Goal: Task Accomplishment & Management: Manage account settings

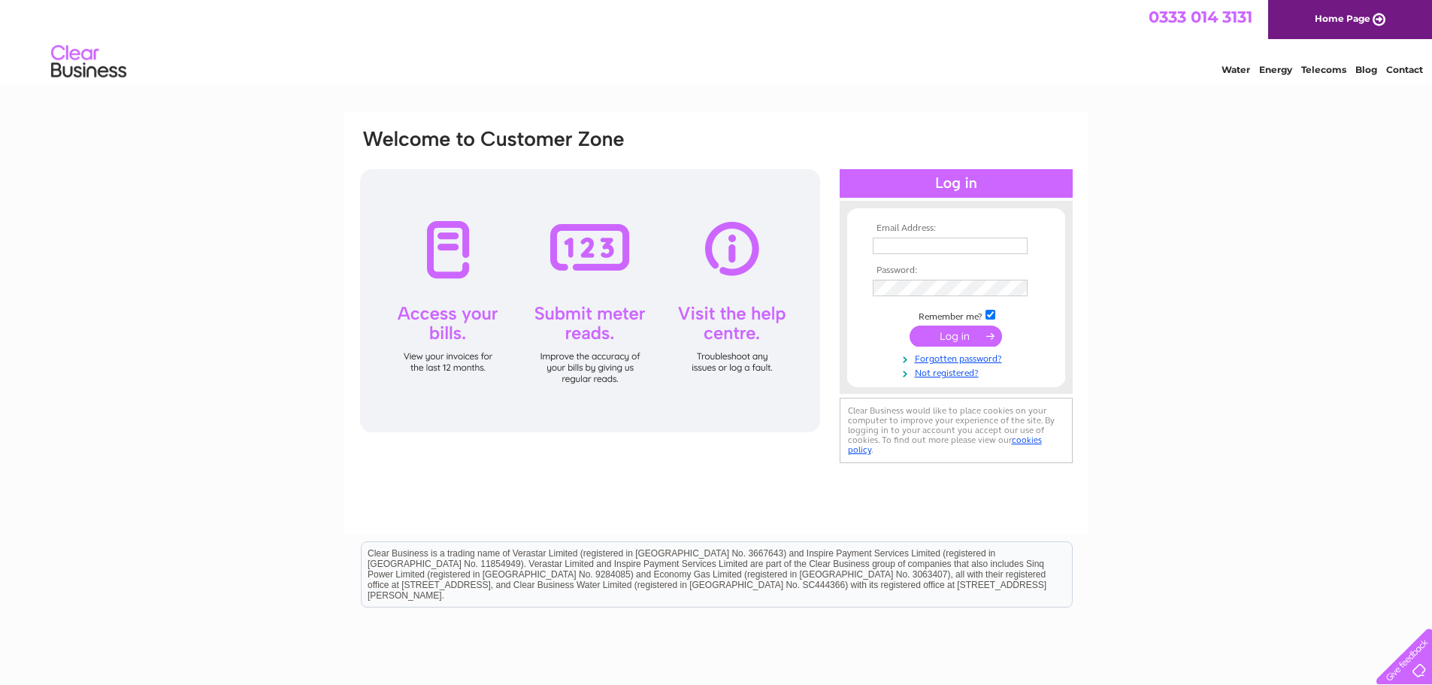
type input "[EMAIL_ADDRESS][DOMAIN_NAME]"
click at [964, 332] on input "submit" at bounding box center [956, 336] width 92 height 21
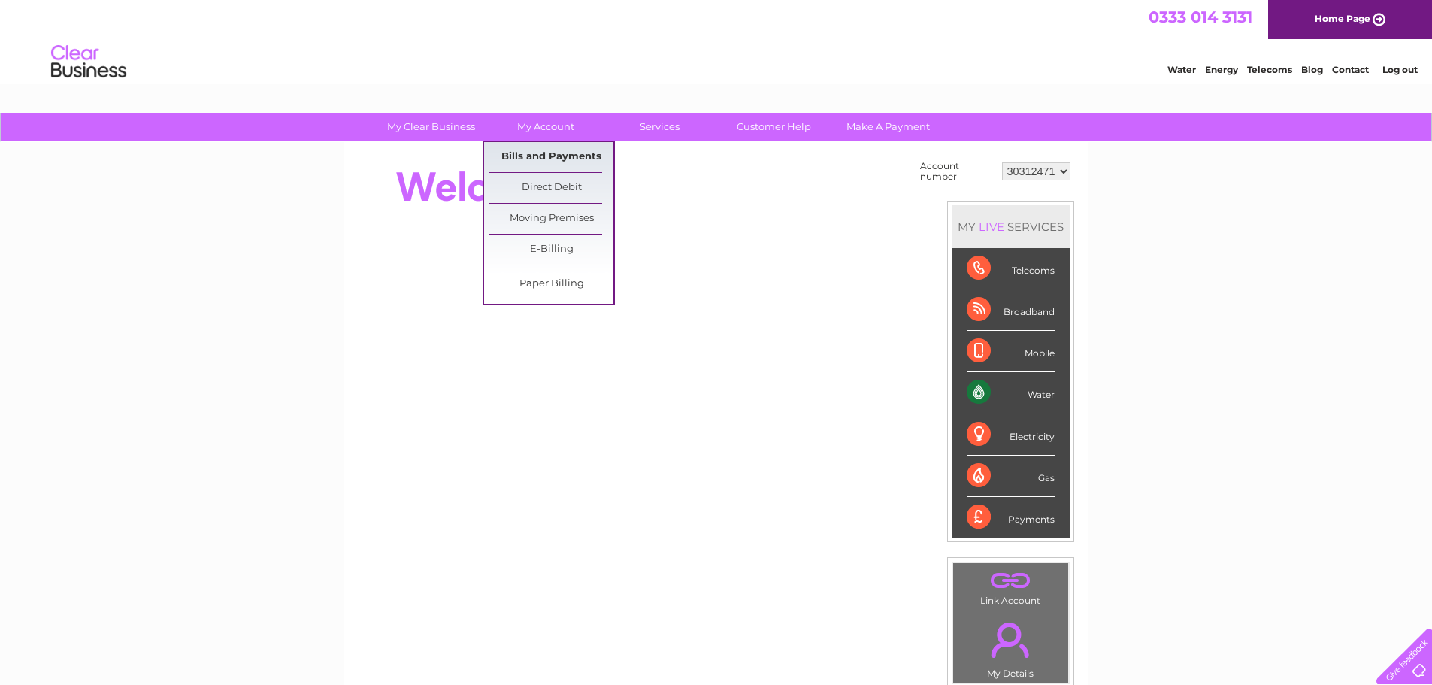
click at [530, 155] on link "Bills and Payments" at bounding box center [551, 157] width 124 height 30
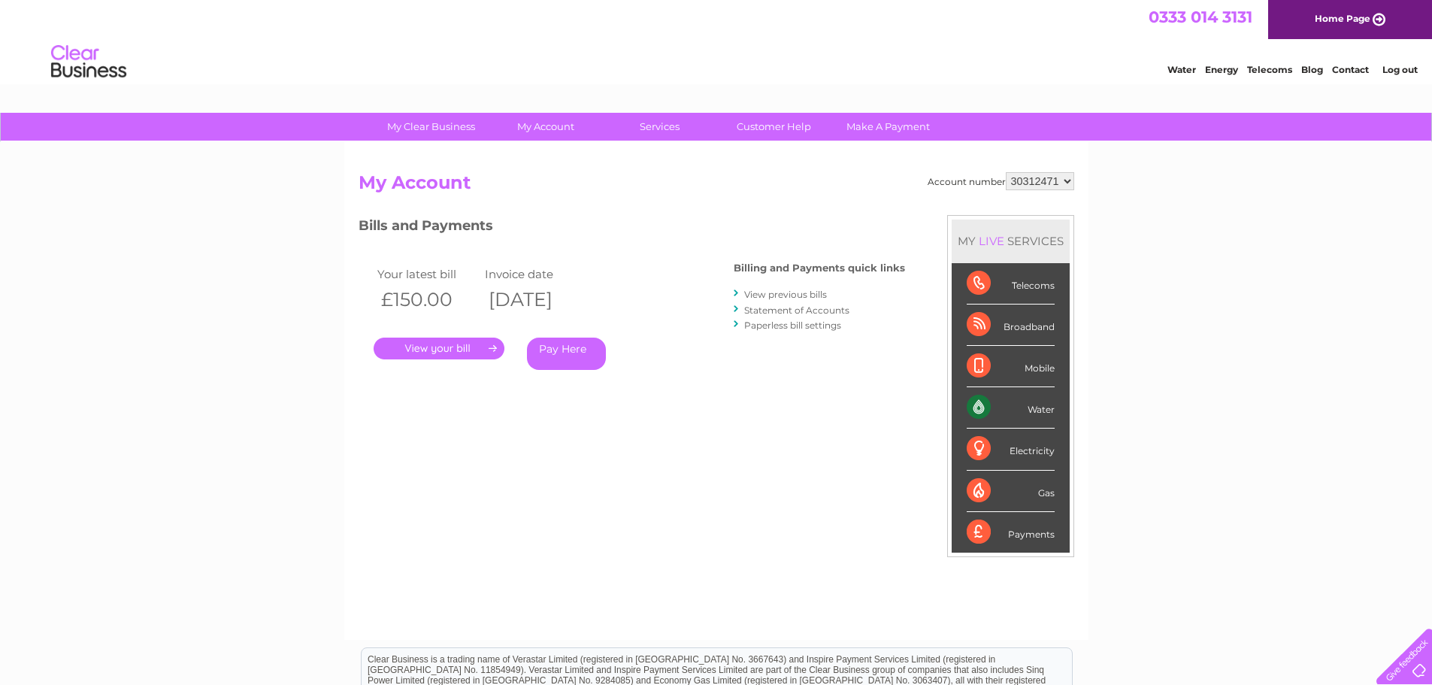
click at [469, 356] on link "." at bounding box center [439, 349] width 131 height 22
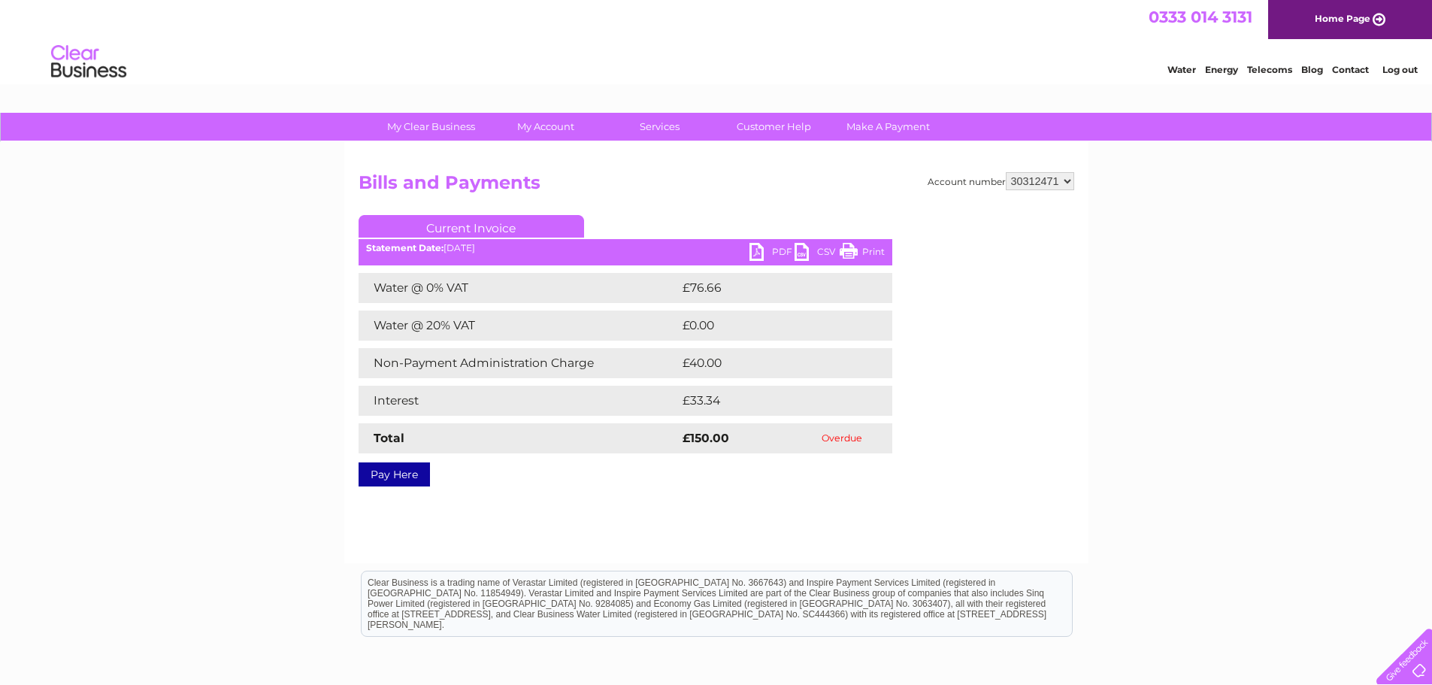
click at [1411, 68] on link "Log out" at bounding box center [1400, 69] width 35 height 11
